Goal: Find specific page/section: Find specific page/section

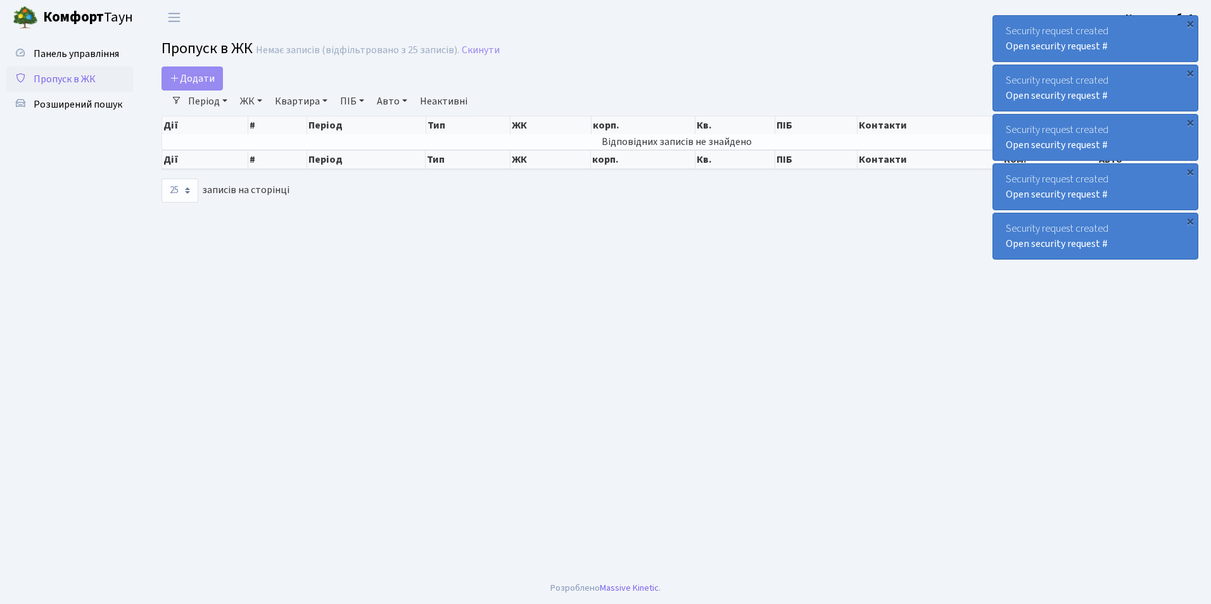
select select "25"
click at [64, 53] on span "Панель управління" at bounding box center [77, 54] width 86 height 14
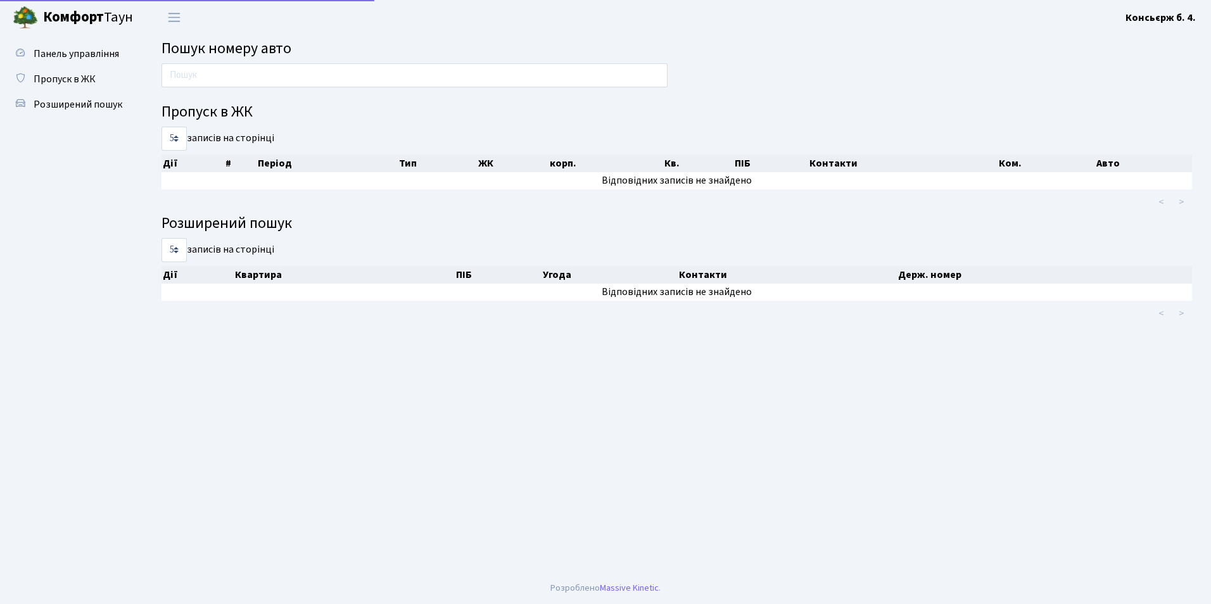
click at [72, 79] on span "Пропуск в ЖК" at bounding box center [65, 79] width 62 height 14
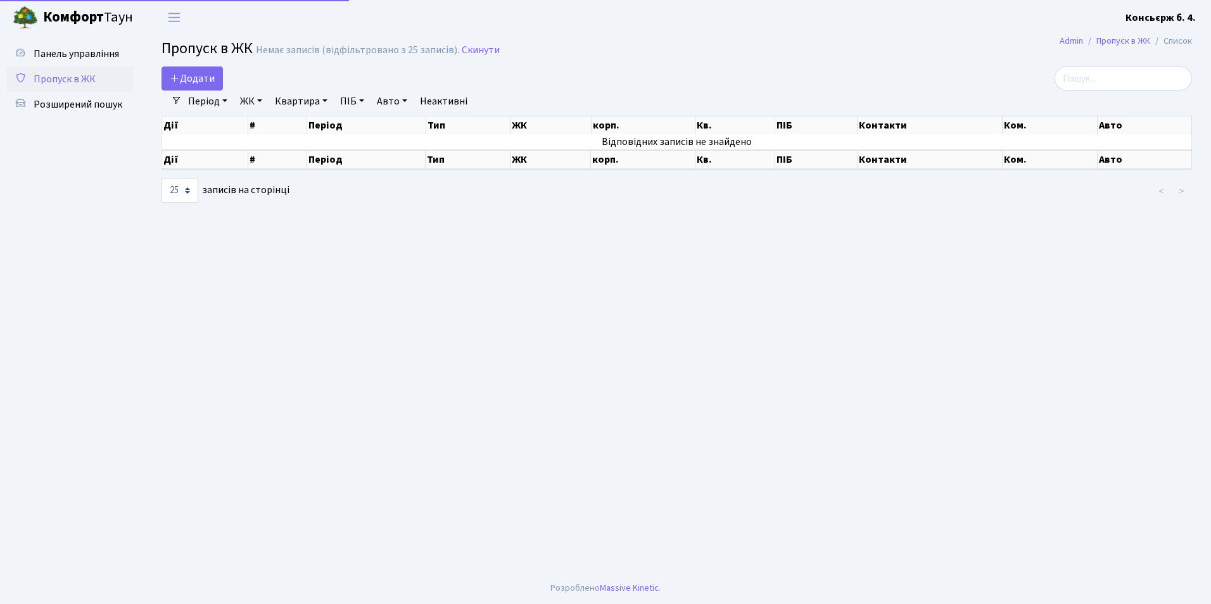
select select "25"
